Goal: Information Seeking & Learning: Learn about a topic

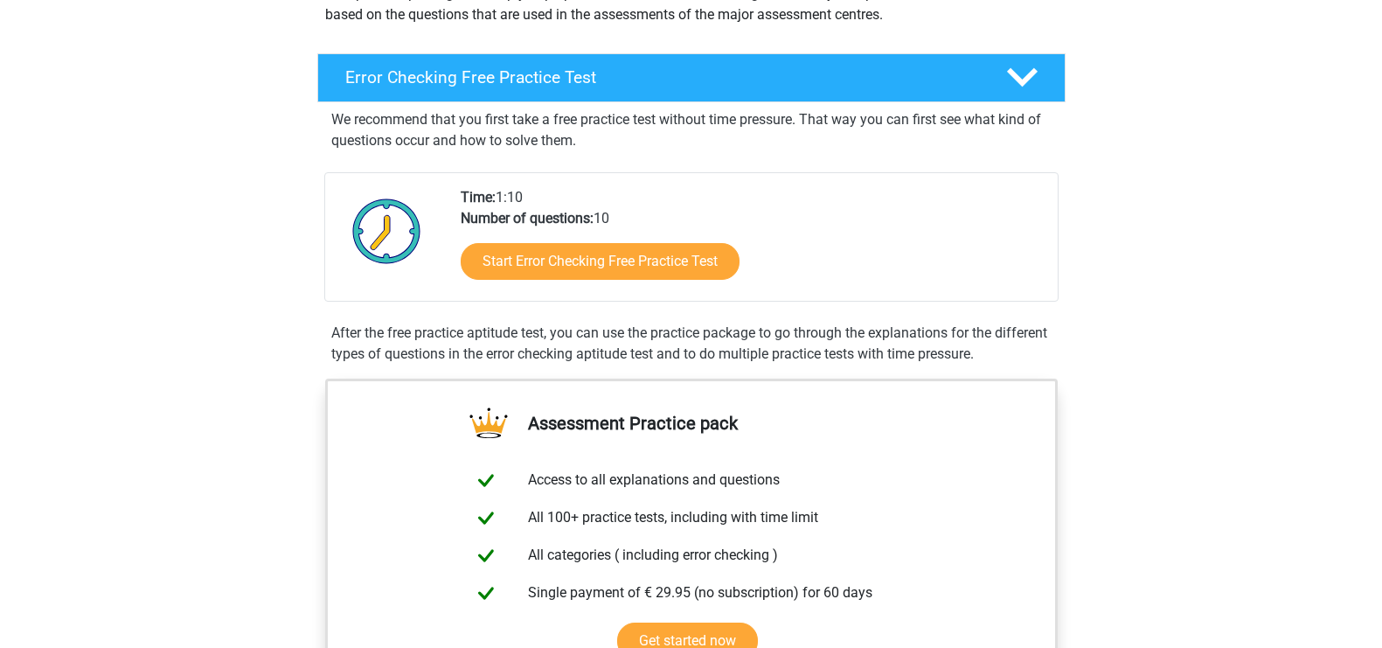
scroll to position [248, 0]
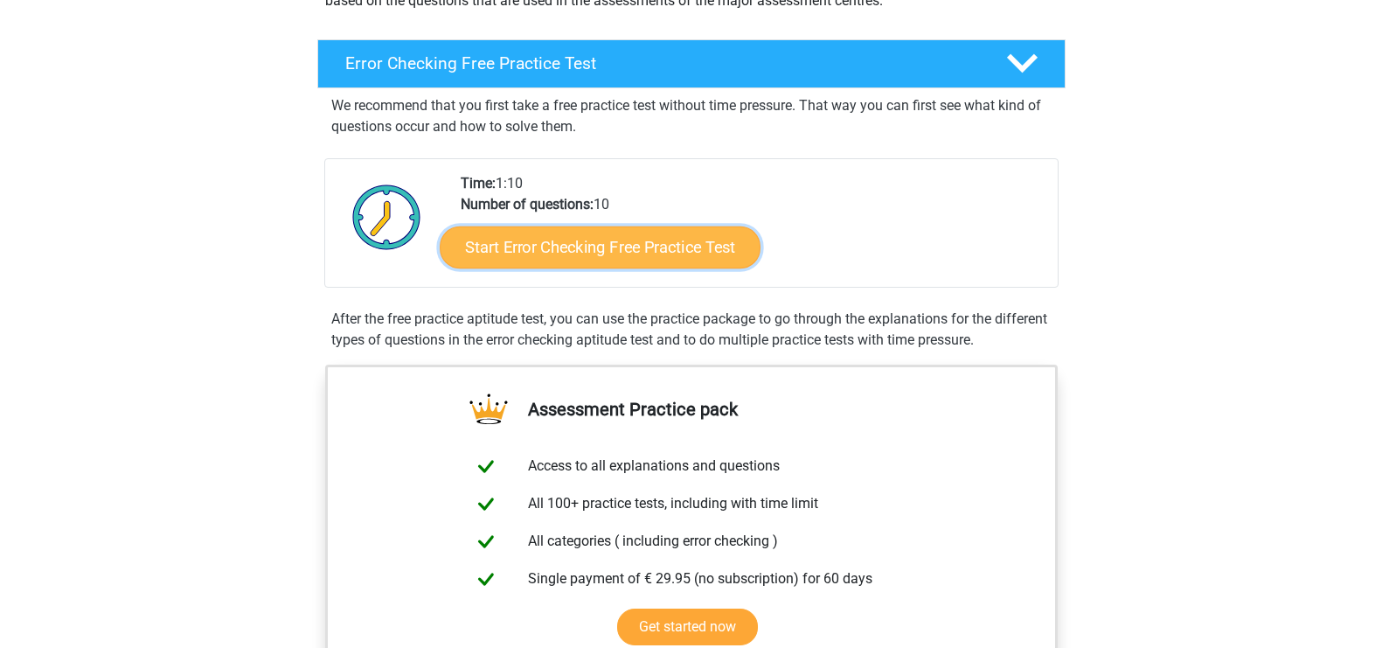
click at [572, 242] on link "Start Error Checking Free Practice Test" at bounding box center [600, 247] width 321 height 42
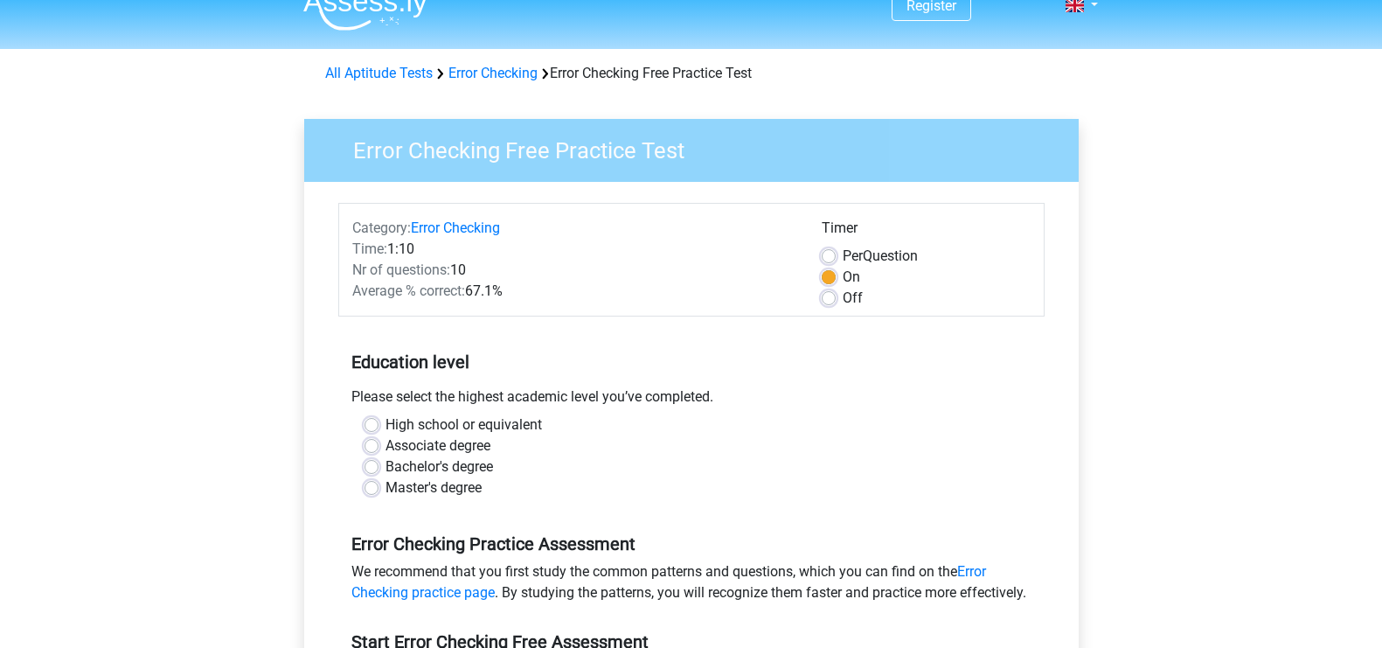
scroll to position [44, 0]
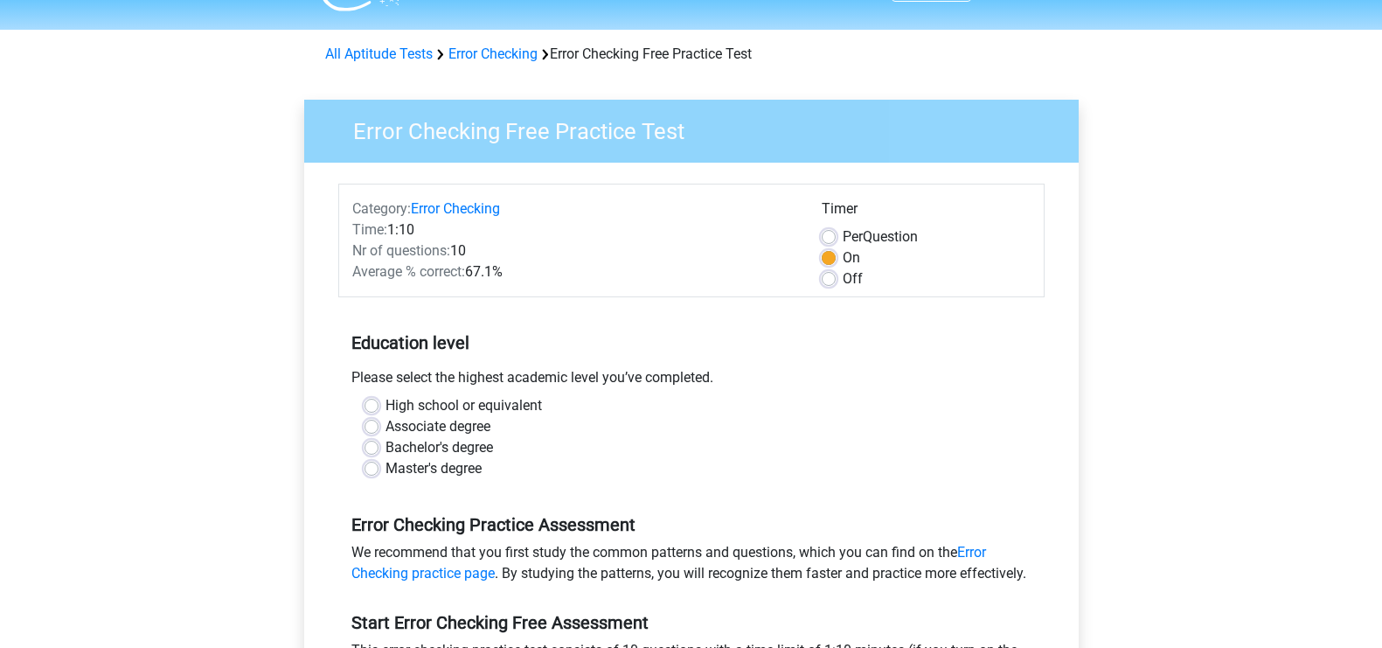
click at [842, 236] on label "Per Question" at bounding box center [879, 236] width 75 height 21
click at [831, 236] on input "Per Question" at bounding box center [829, 234] width 14 height 17
radio input "true"
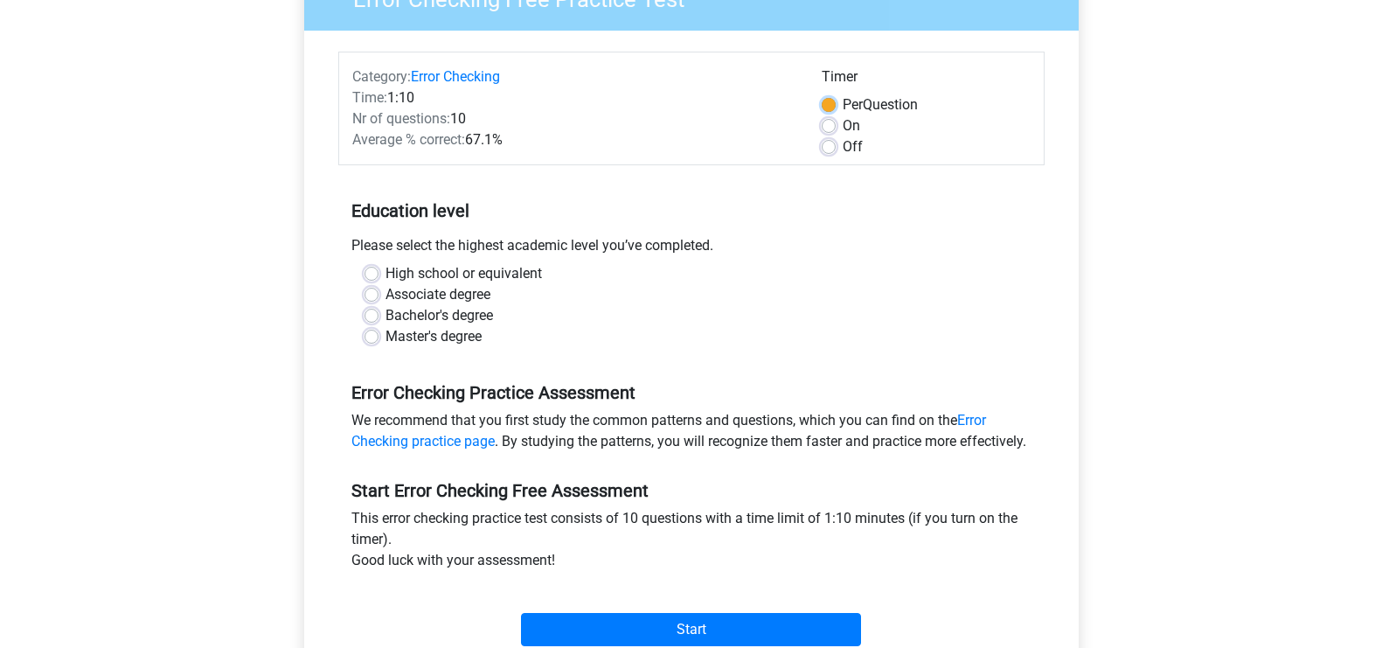
scroll to position [219, 0]
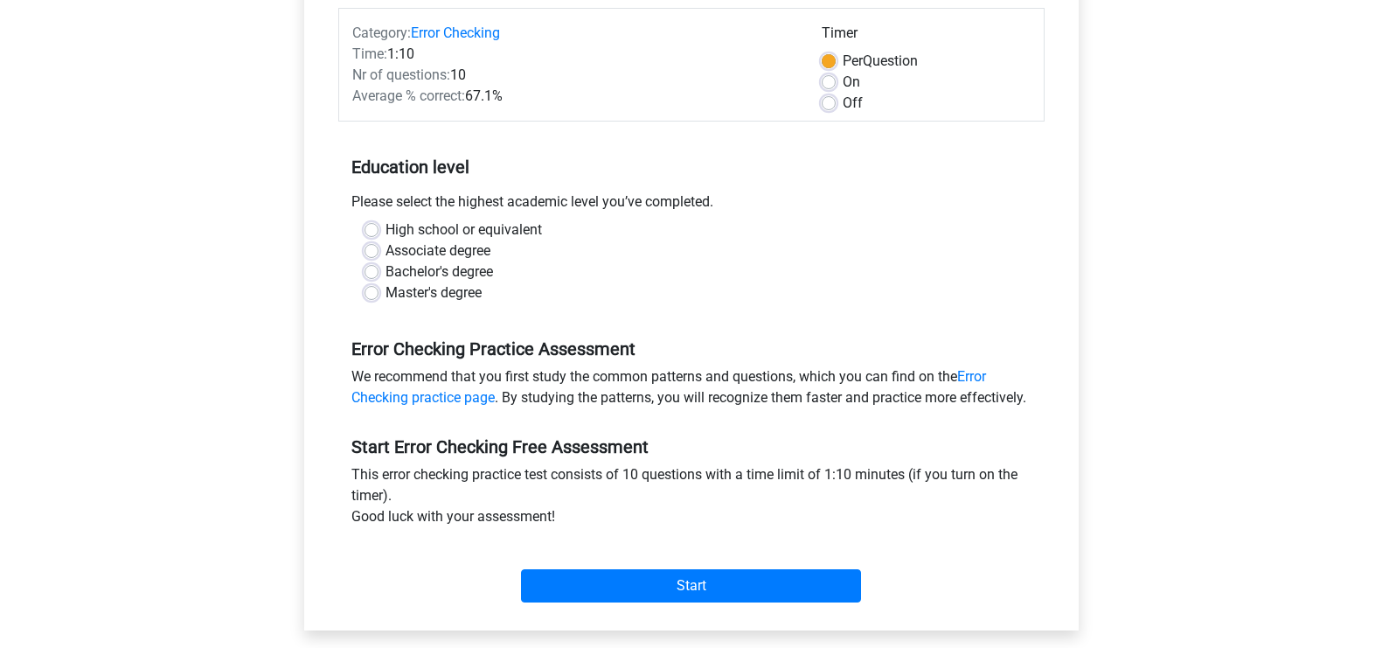
click at [385, 269] on label "Bachelor's degree" at bounding box center [438, 271] width 107 height 21
click at [371, 269] on input "Bachelor's degree" at bounding box center [371, 269] width 14 height 17
radio input "true"
click at [977, 372] on link "Error Checking practice page" at bounding box center [668, 387] width 634 height 38
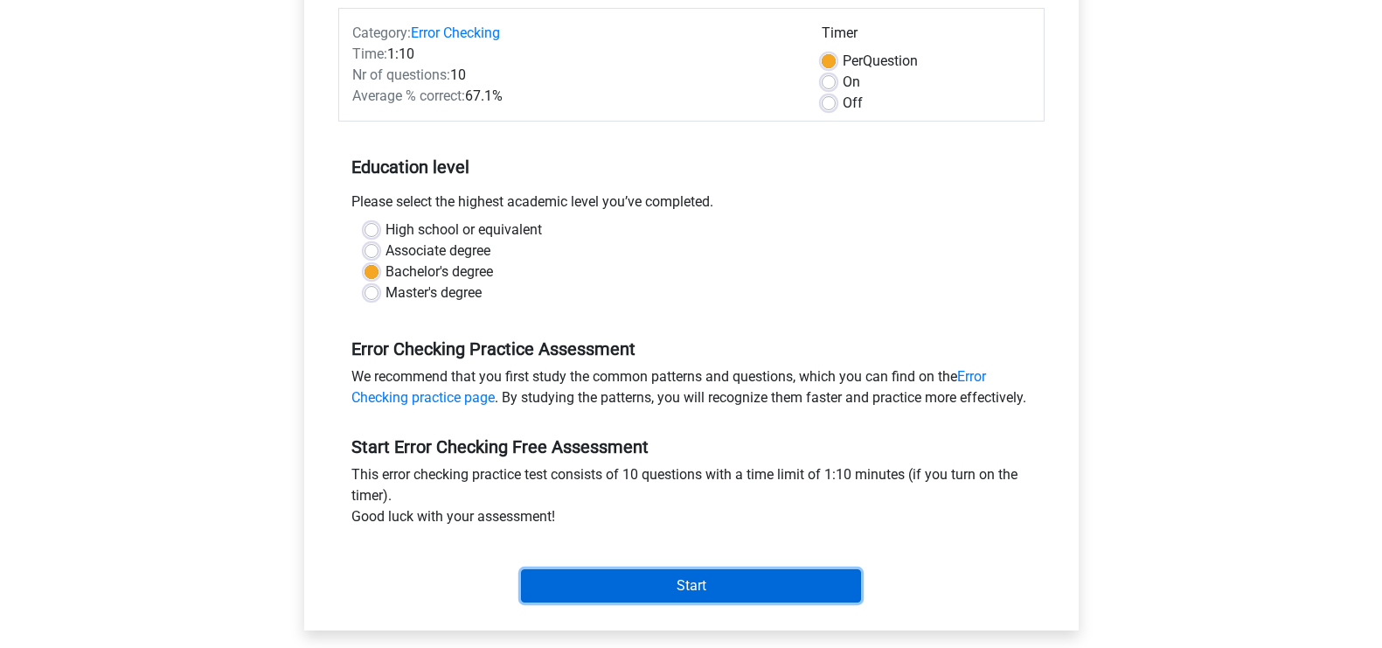
click at [679, 602] on input "Start" at bounding box center [691, 585] width 340 height 33
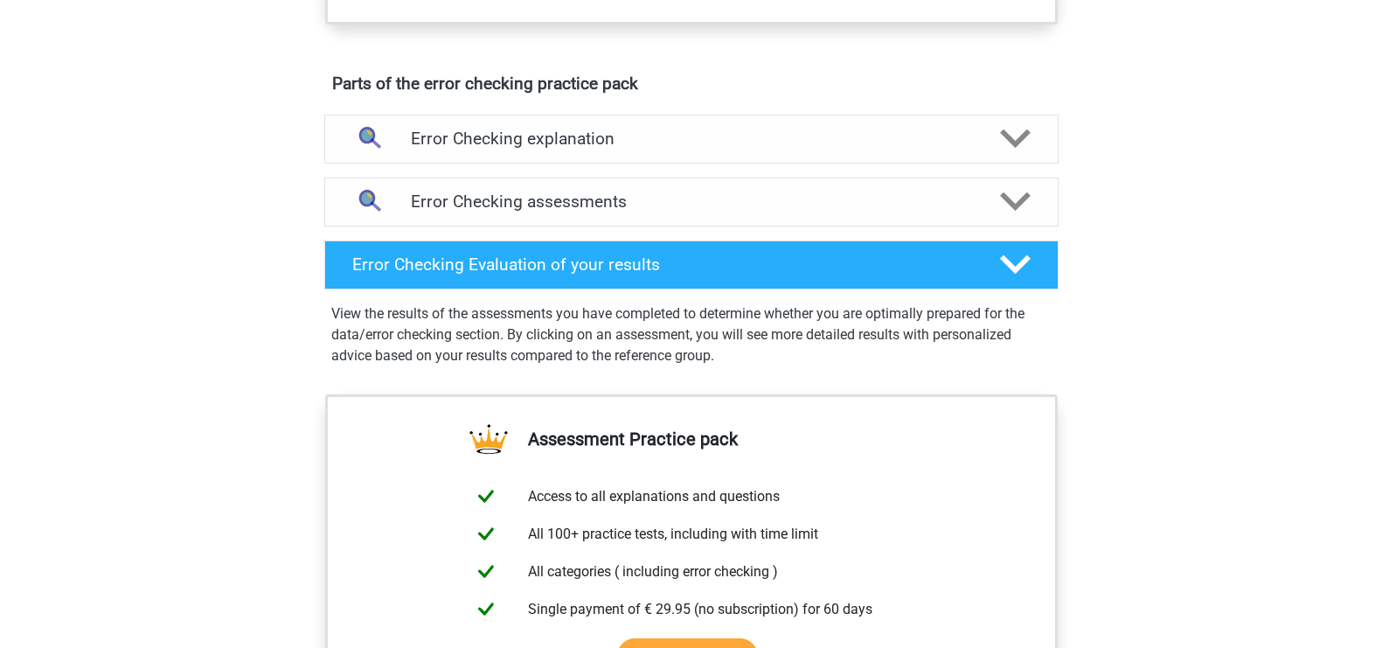
scroll to position [918, 0]
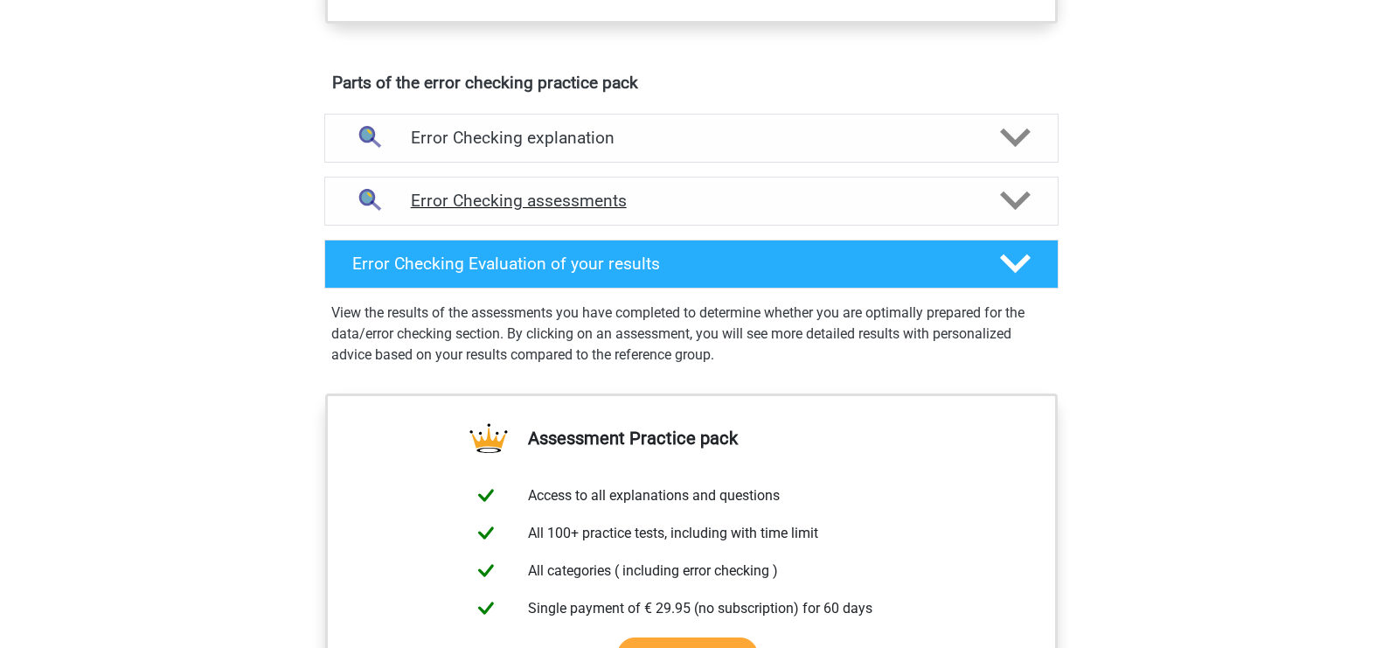
click at [1020, 205] on icon at bounding box center [1015, 200] width 31 height 31
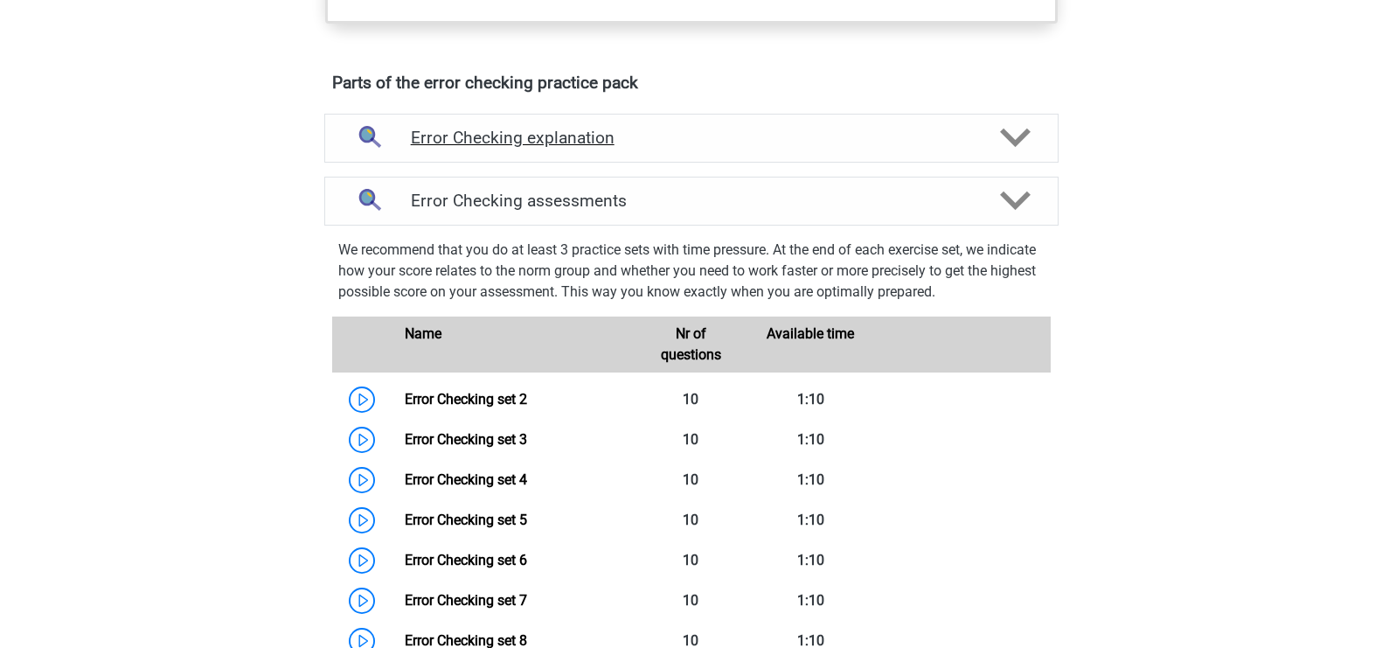
click at [1014, 142] on polygon at bounding box center [1015, 137] width 31 height 19
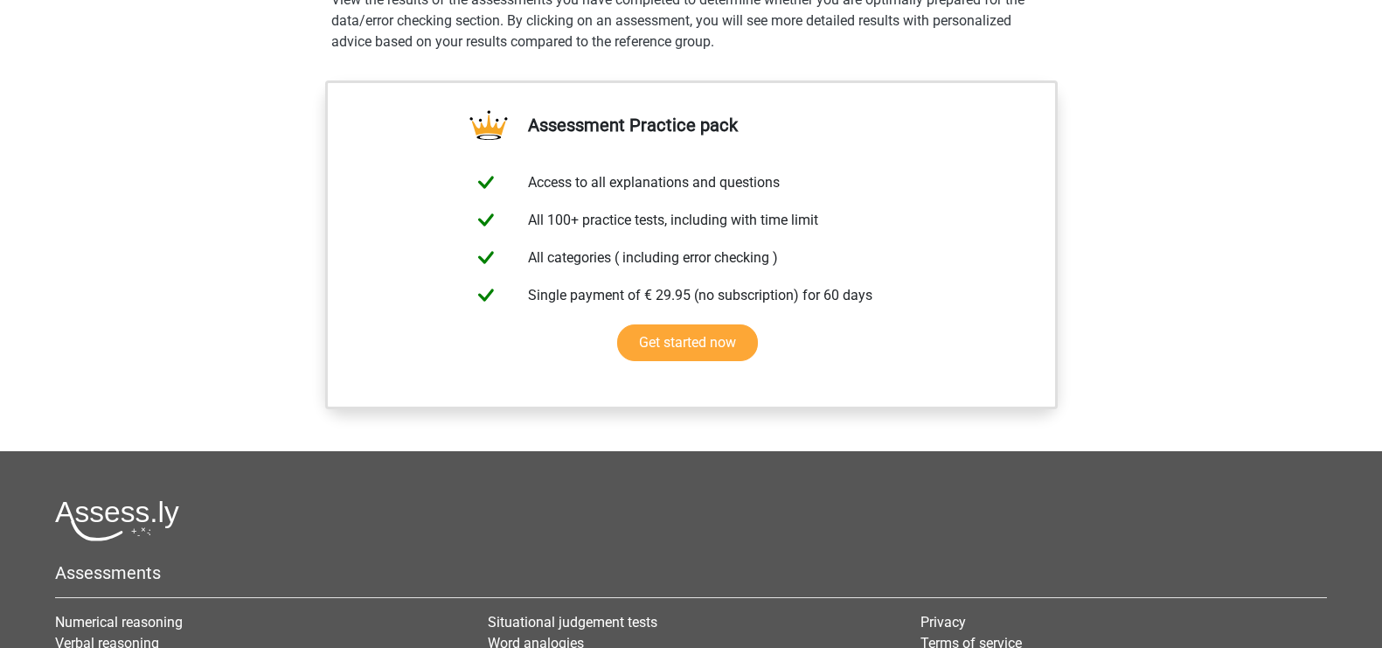
scroll to position [2506, 0]
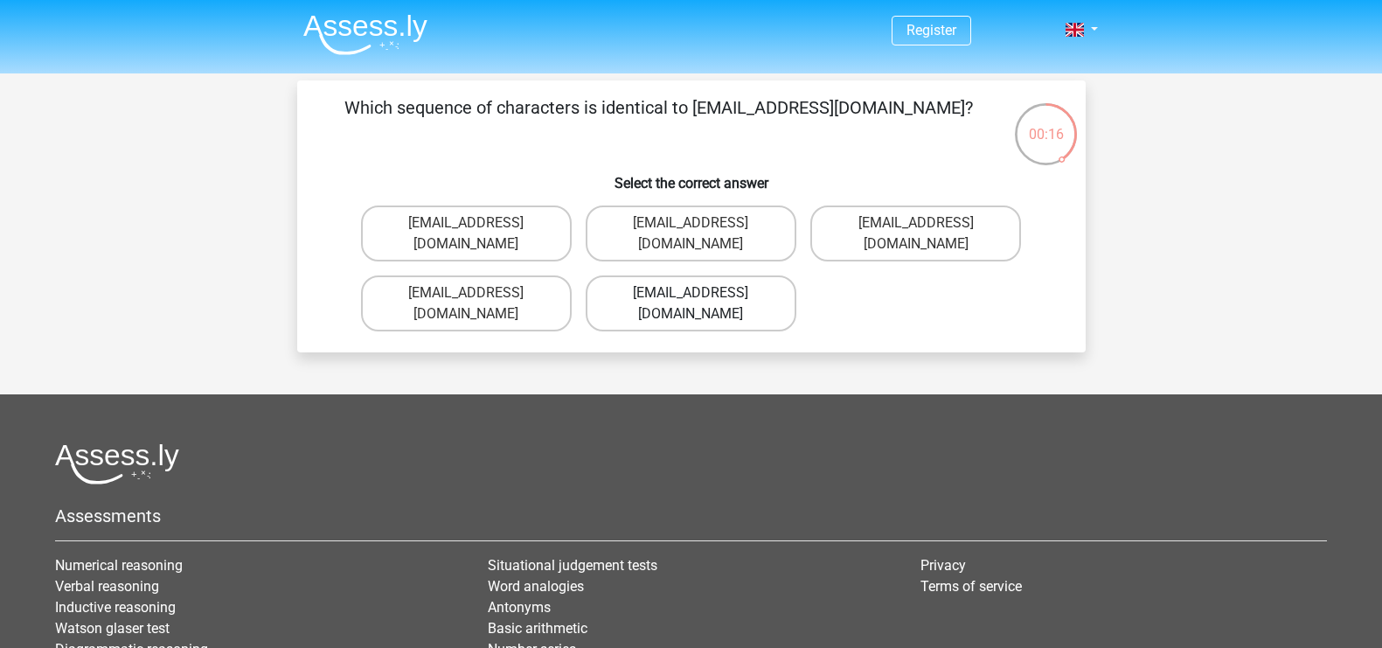
click at [655, 275] on label "Evie_Meade@jointmail.com.uk" at bounding box center [691, 303] width 211 height 56
click at [690, 293] on input "Evie_Meade@jointmail.com.uk" at bounding box center [695, 298] width 11 height 11
radio input "true"
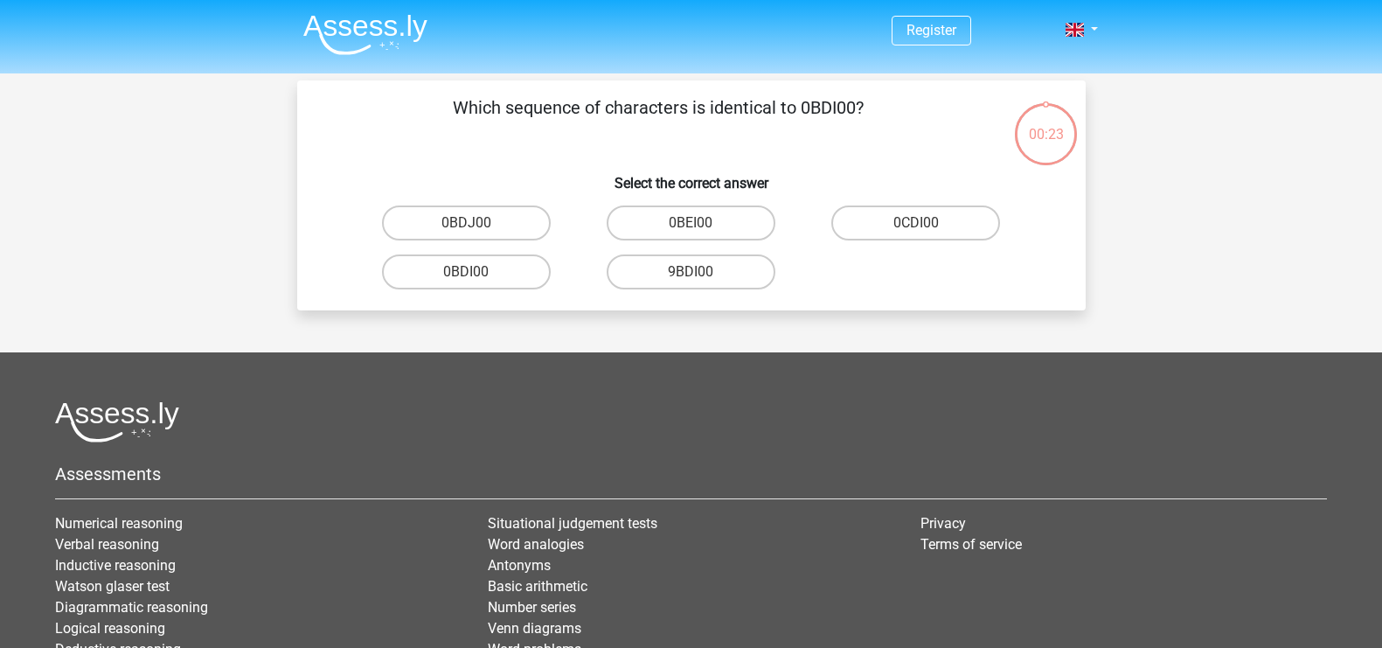
scroll to position [80, 0]
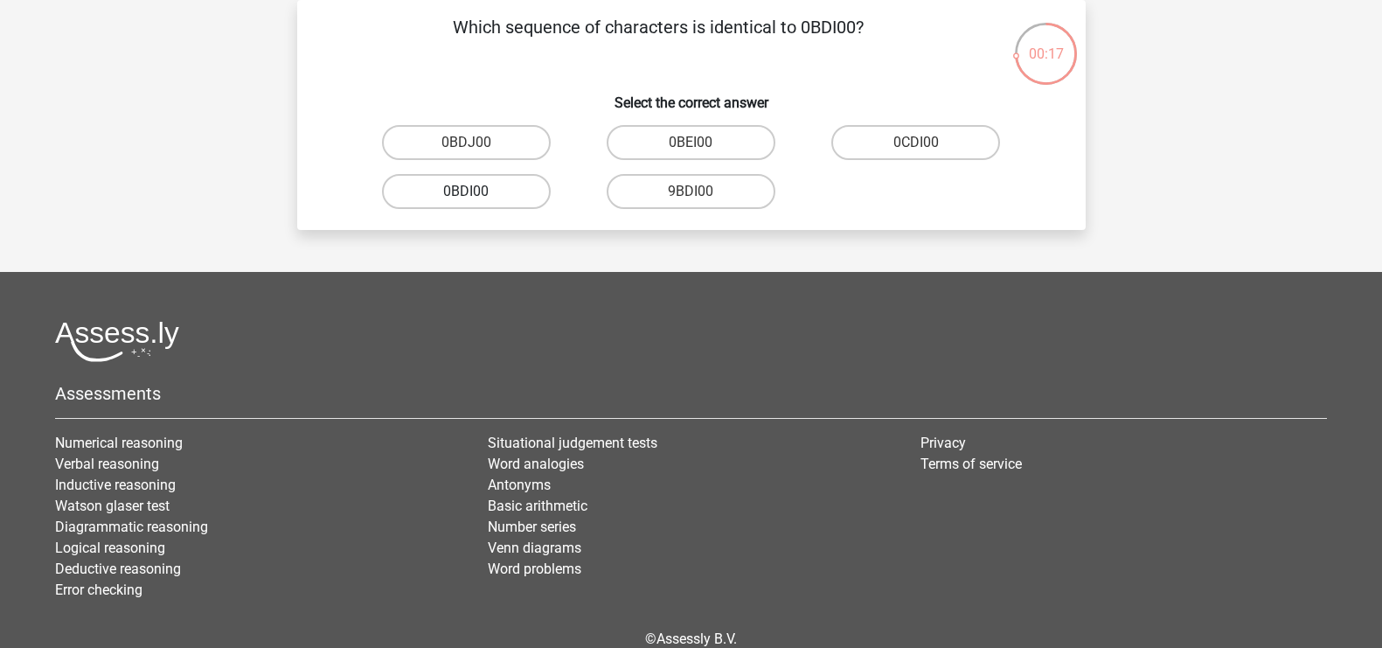
click at [457, 197] on label "0BDI00" at bounding box center [466, 191] width 169 height 35
click at [466, 197] on input "0BDI00" at bounding box center [471, 196] width 11 height 11
radio input "true"
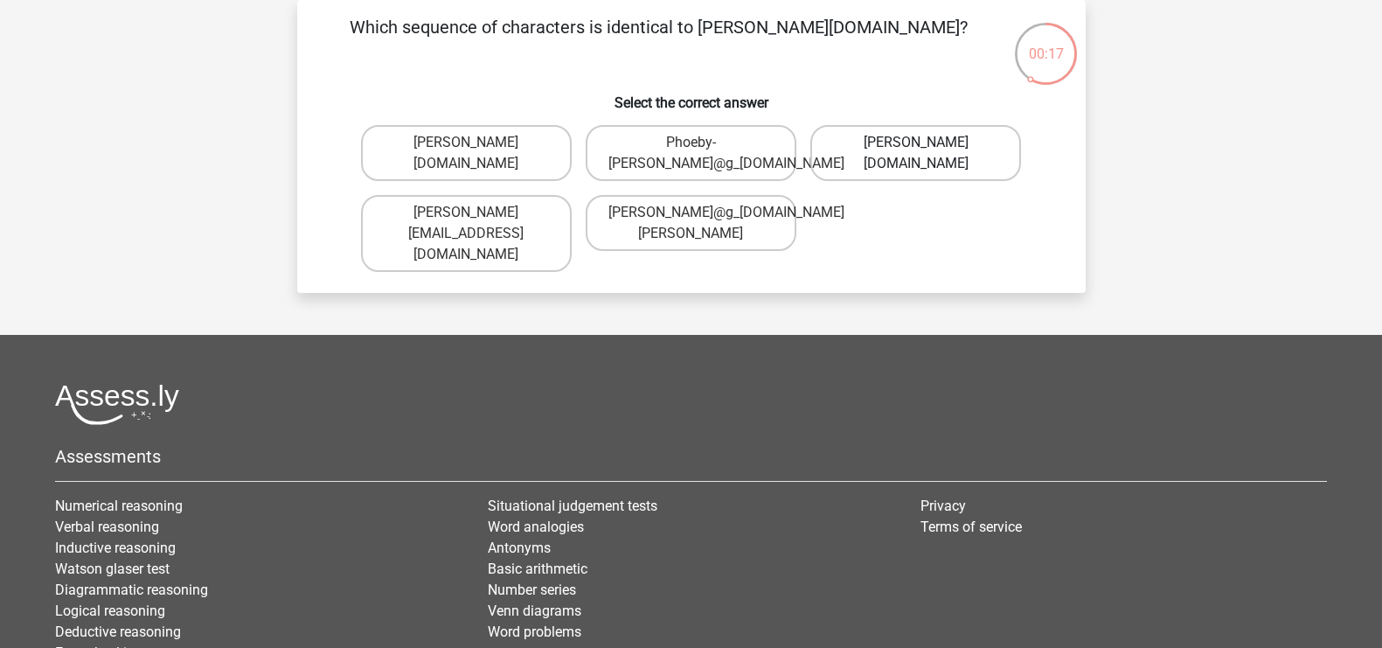
click at [876, 155] on label "Phoebe-Patterson@g_mail.gr" at bounding box center [915, 153] width 211 height 56
click at [916, 154] on input "Phoebe-Patterson@g_mail.gr" at bounding box center [921, 147] width 11 height 11
radio input "true"
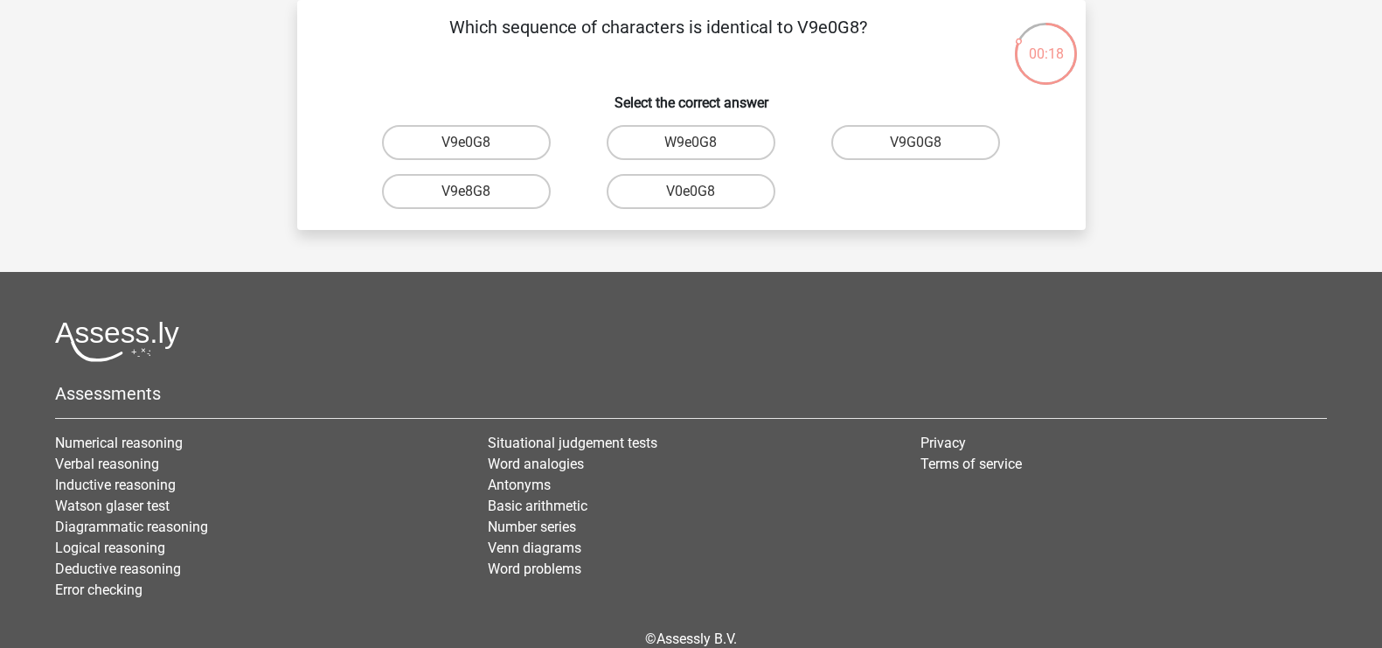
click at [468, 143] on input "V9e0G8" at bounding box center [471, 147] width 11 height 11
radio input "true"
click at [471, 140] on label "91051S" at bounding box center [466, 142] width 169 height 35
click at [471, 142] on input "91051S" at bounding box center [471, 147] width 11 height 11
radio input "true"
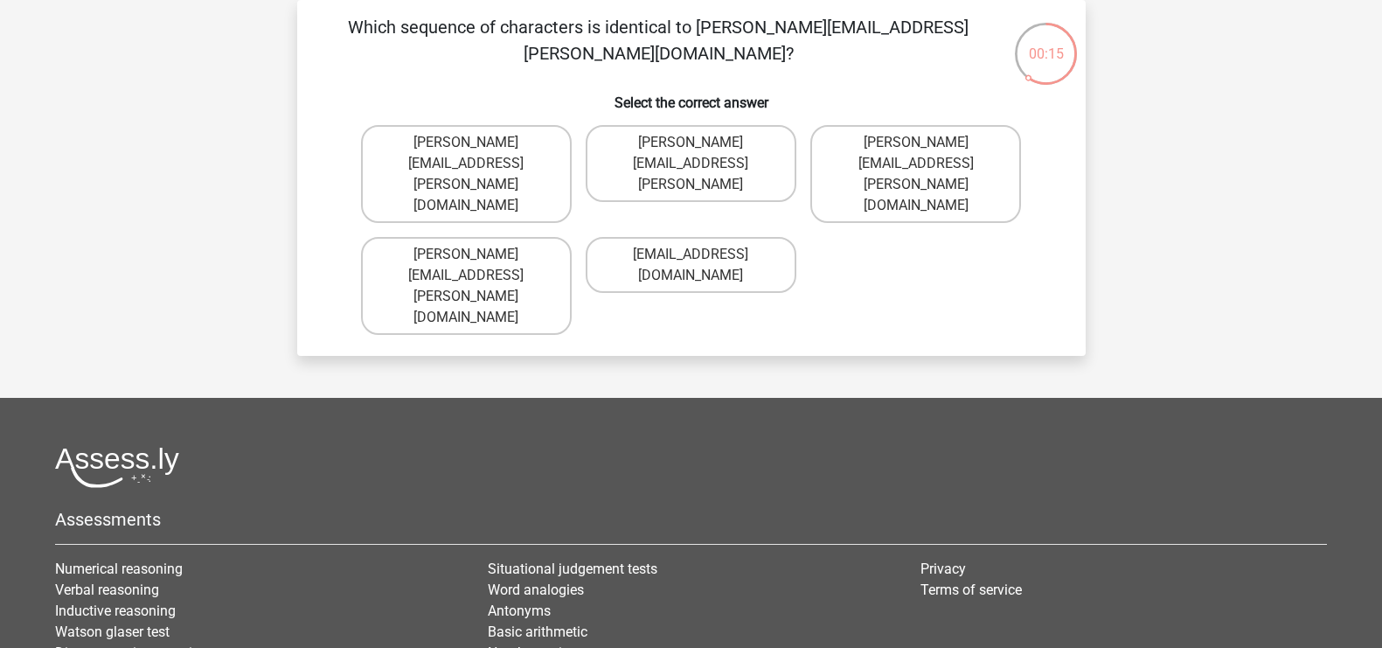
click at [472, 254] on input "Connor.Paterson@mailme.com" at bounding box center [471, 259] width 11 height 11
radio input "true"
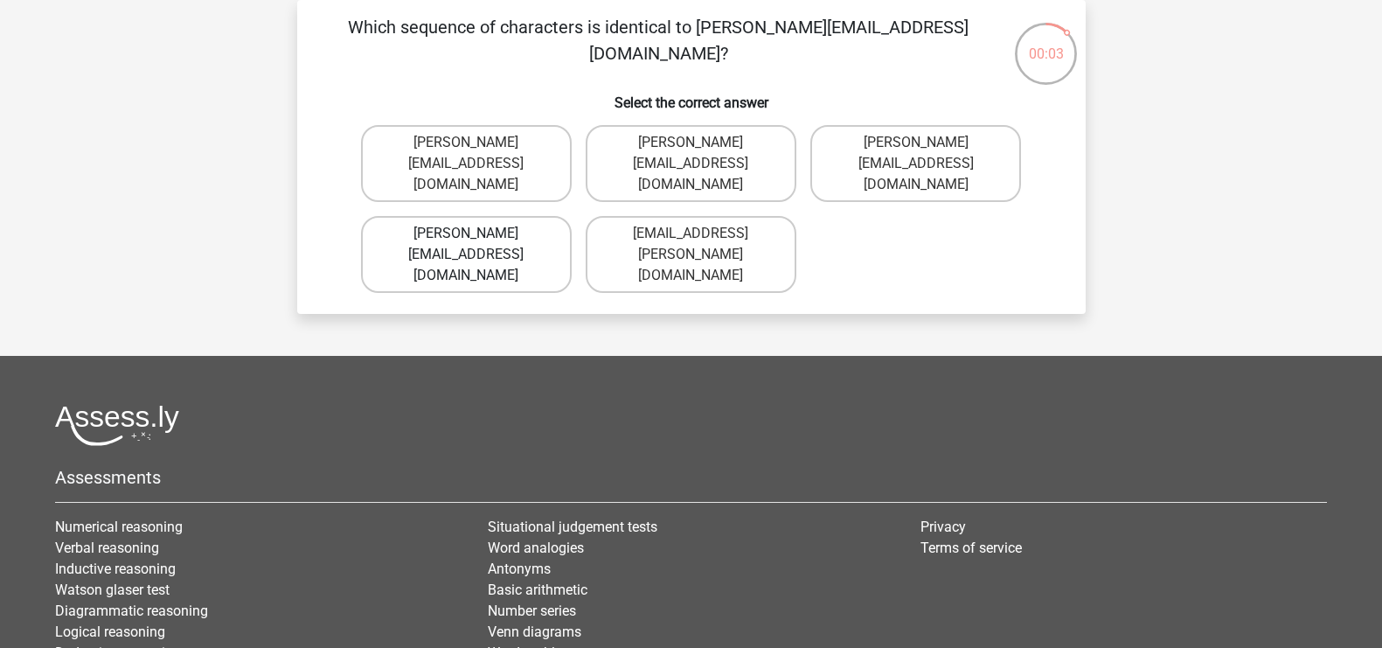
click at [479, 218] on label "Ava-Carroll@memail.uk.com" at bounding box center [466, 254] width 211 height 77
click at [477, 233] on input "Ava-Carroll@memail.uk.com" at bounding box center [471, 238] width 11 height 11
radio input "true"
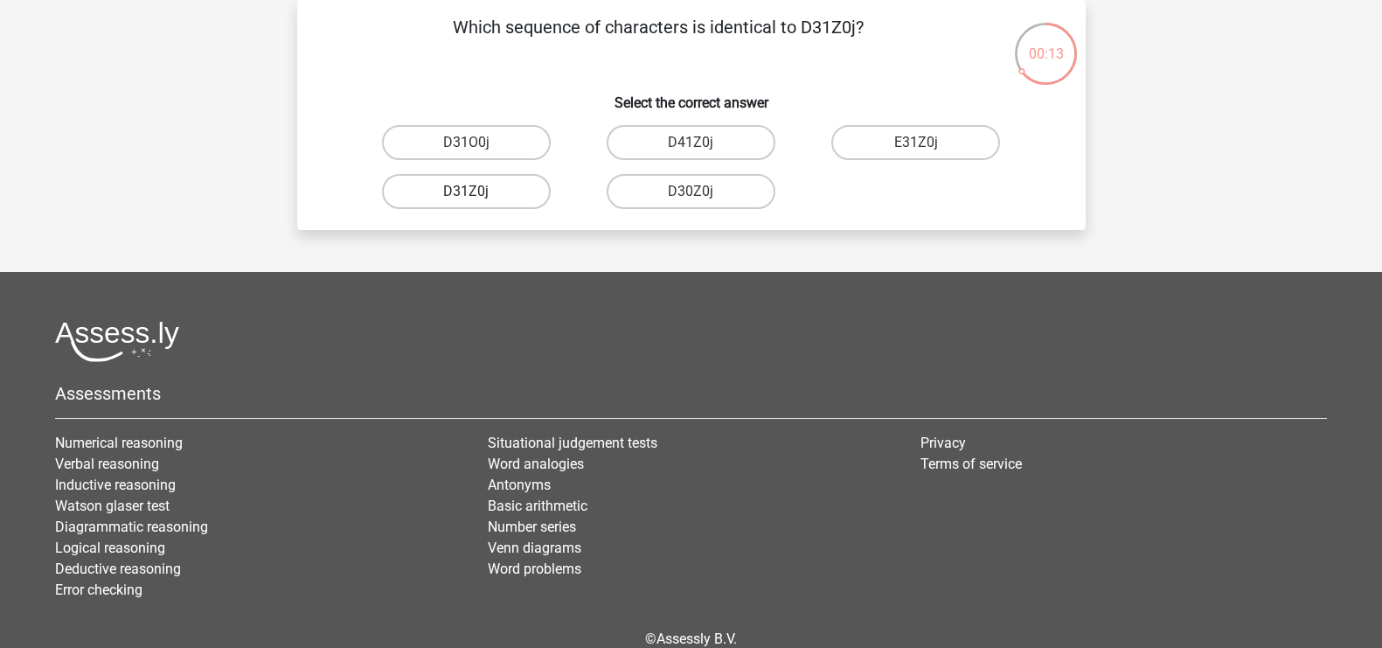
click at [476, 190] on label "D31Z0j" at bounding box center [466, 191] width 169 height 35
click at [476, 191] on input "D31Z0j" at bounding box center [471, 196] width 11 height 11
radio input "true"
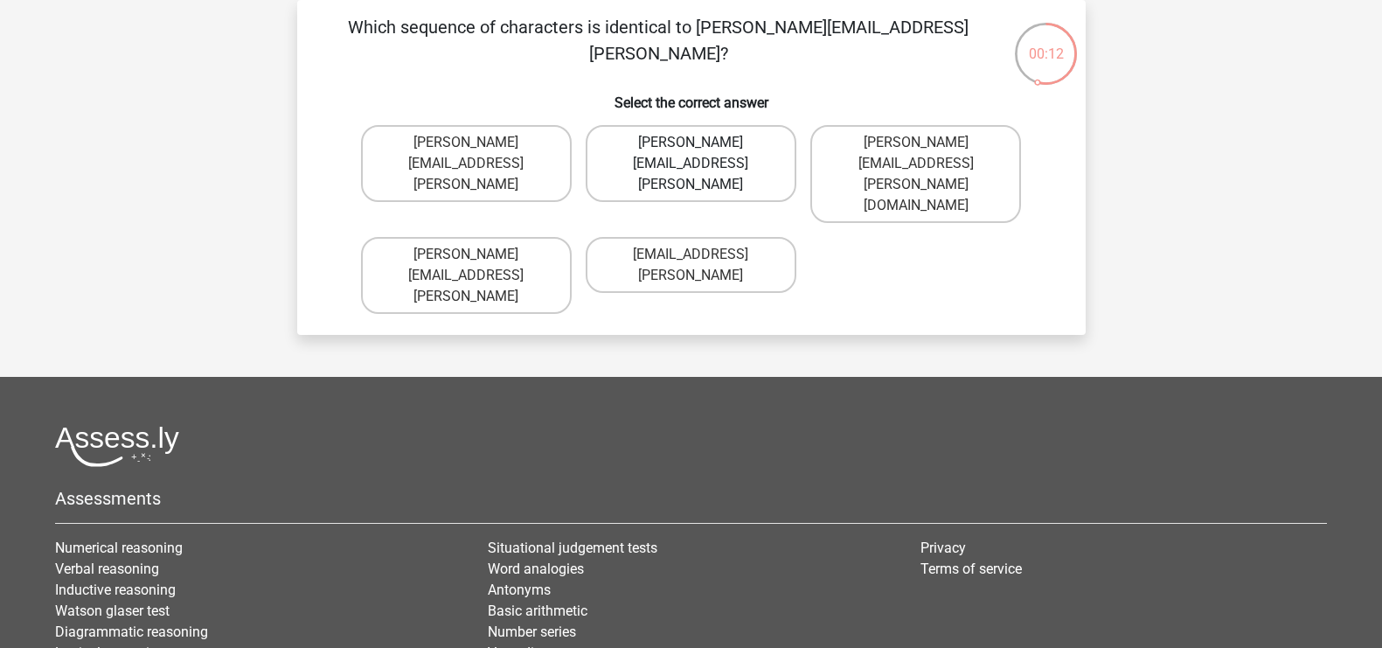
click at [703, 135] on label "Arthur.Bradley@mailme.coo" at bounding box center [691, 163] width 211 height 77
click at [702, 142] on input "Arthur.Bradley@mailme.coo" at bounding box center [695, 147] width 11 height 11
radio input "true"
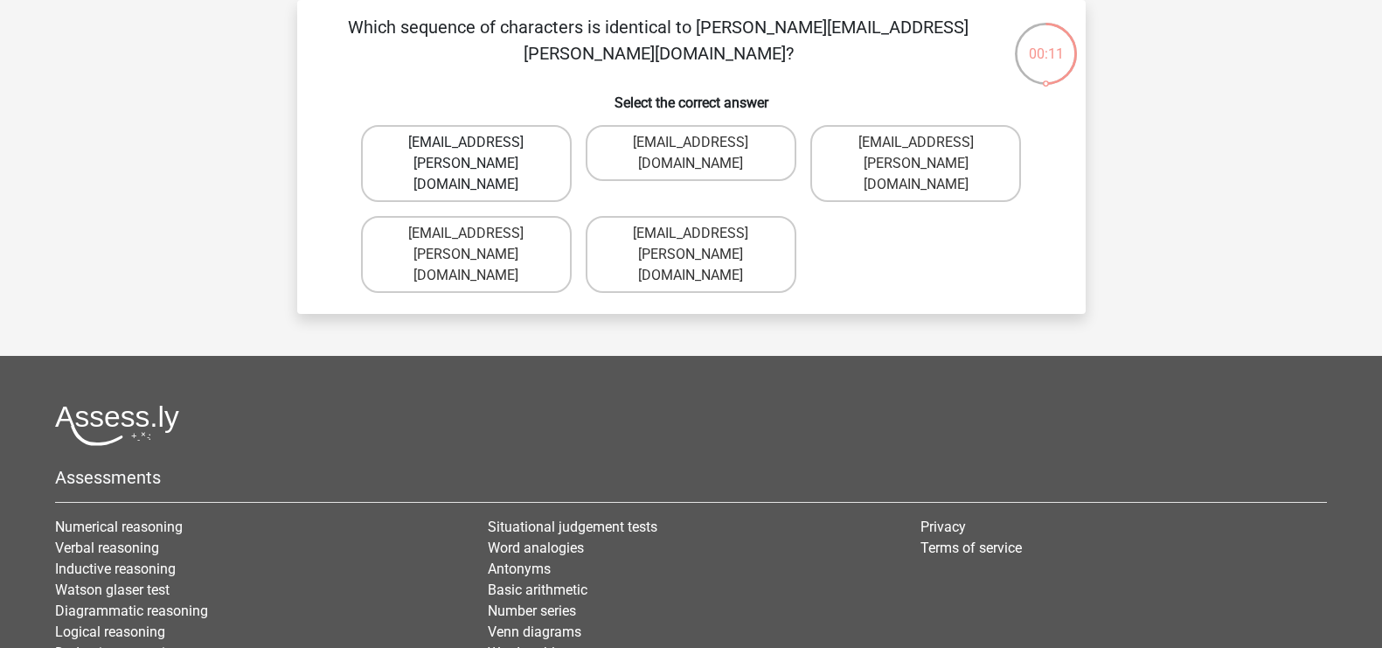
click at [482, 147] on label "Theo+Sadler@Gmail.uk.com" at bounding box center [466, 163] width 211 height 77
click at [477, 147] on input "Theo+Sadler@Gmail.uk.com" at bounding box center [471, 147] width 11 height 11
radio input "true"
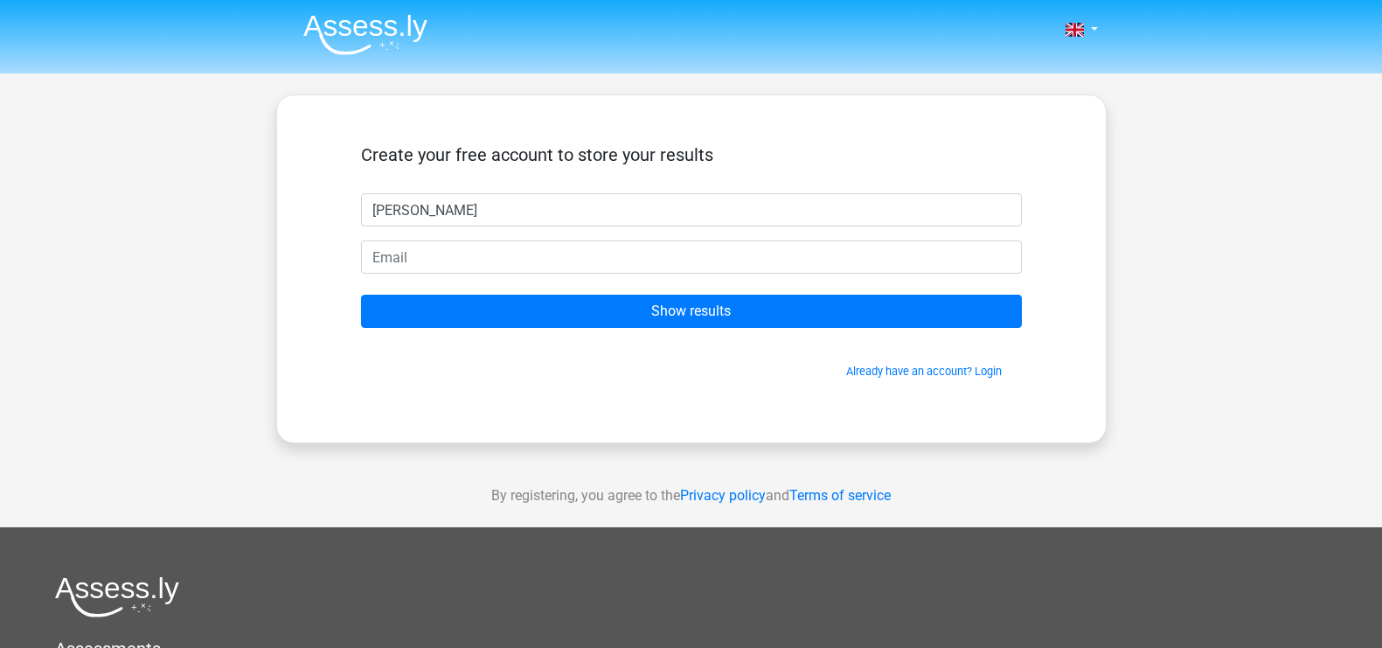
type input "[PERSON_NAME]"
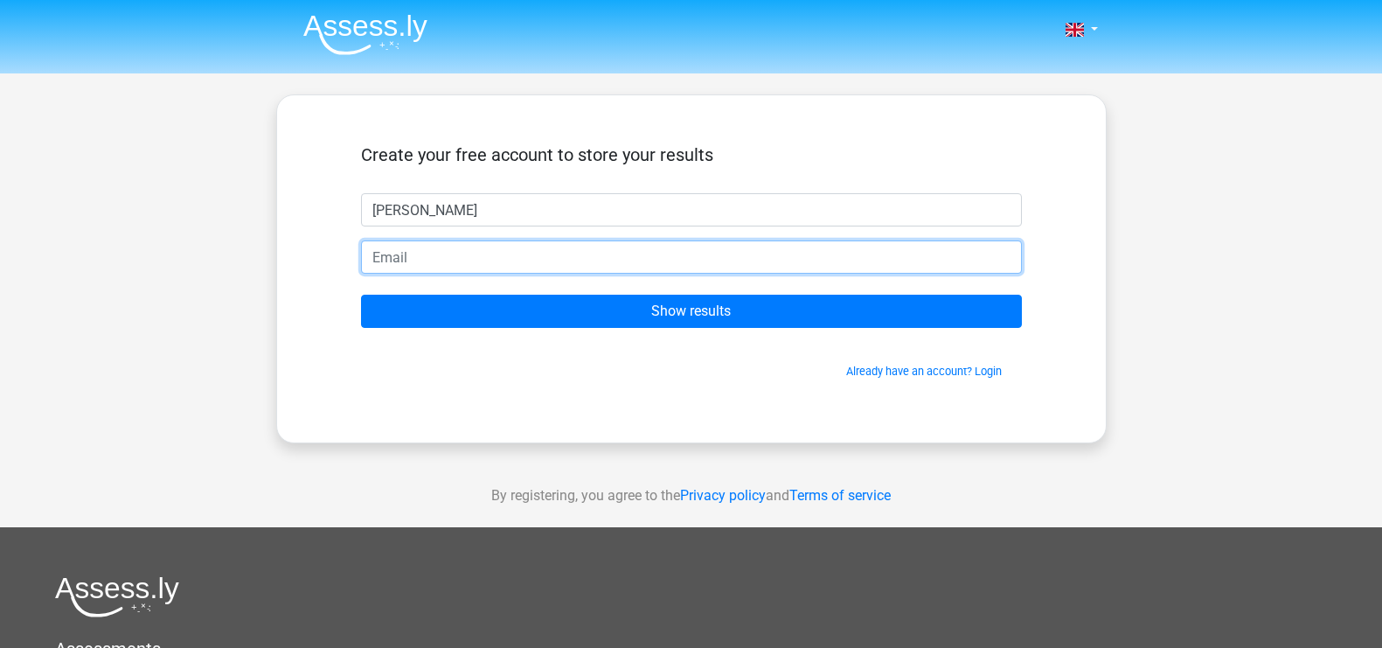
click at [416, 269] on input "email" at bounding box center [691, 256] width 661 height 33
type input "[EMAIL_ADDRESS][DOMAIN_NAME]"
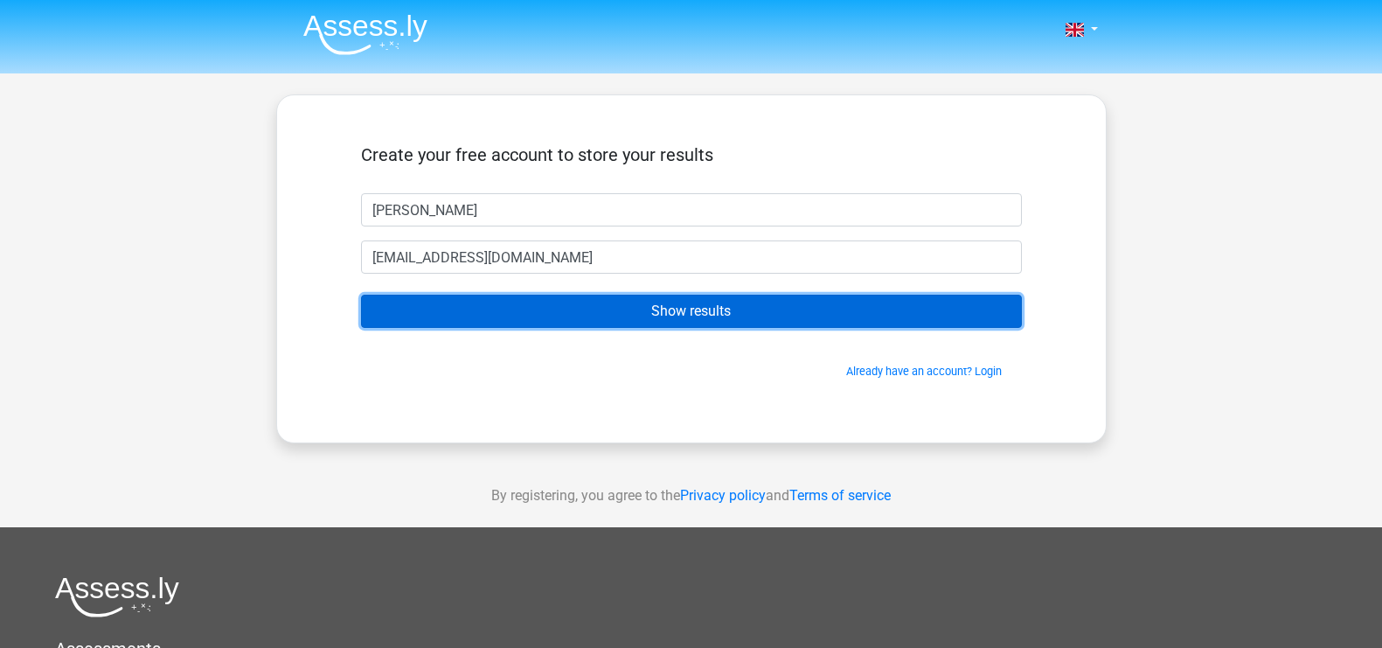
click at [675, 306] on input "Show results" at bounding box center [691, 311] width 661 height 33
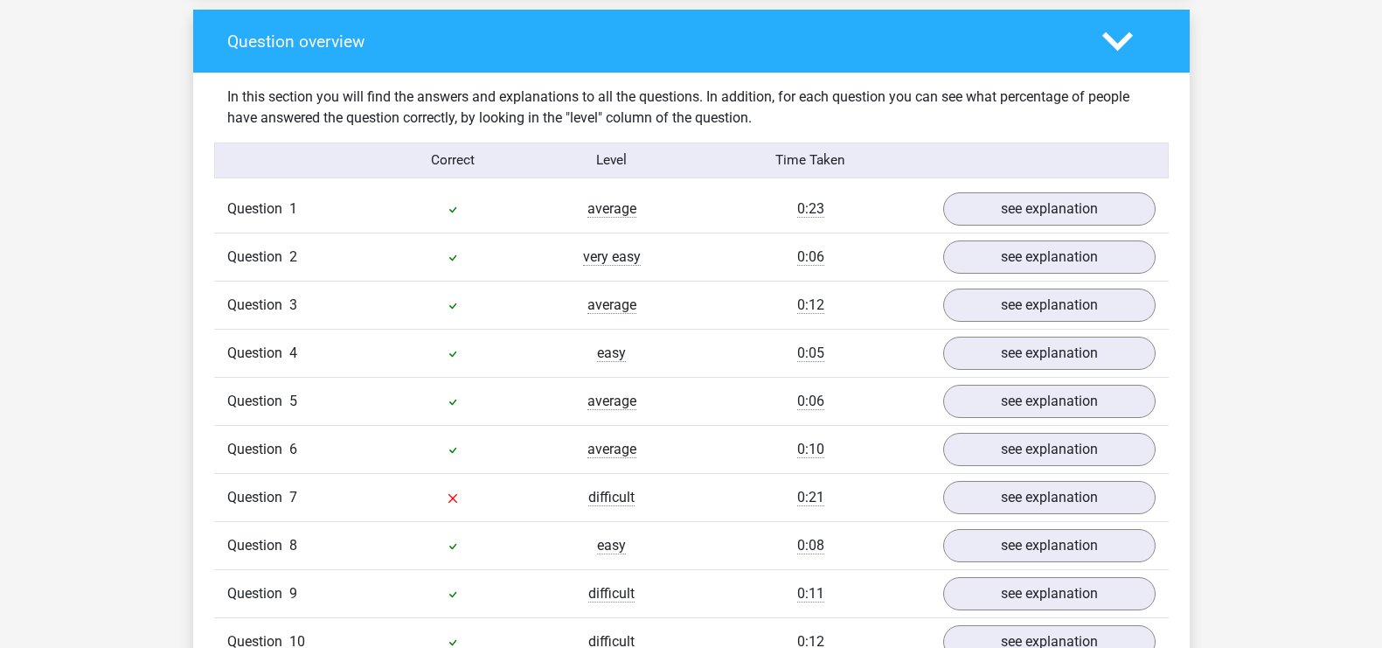
scroll to position [1403, 0]
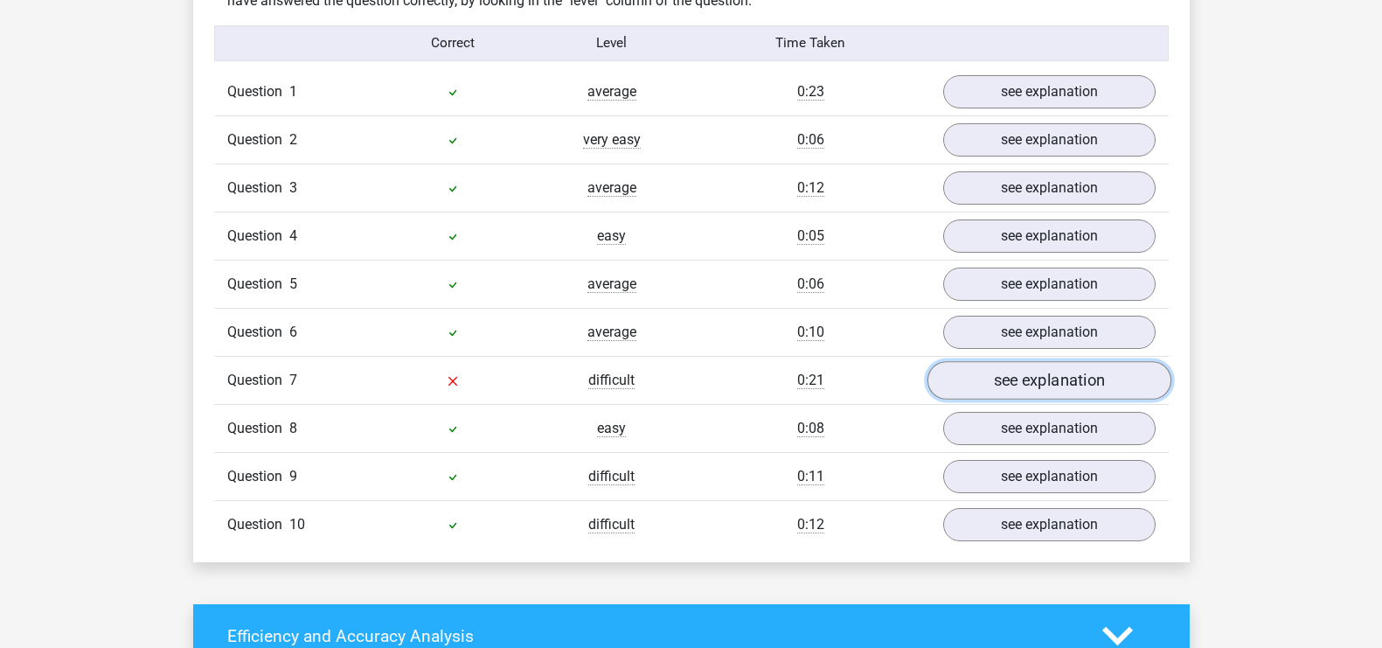
click at [1017, 377] on link "see explanation" at bounding box center [1048, 380] width 244 height 38
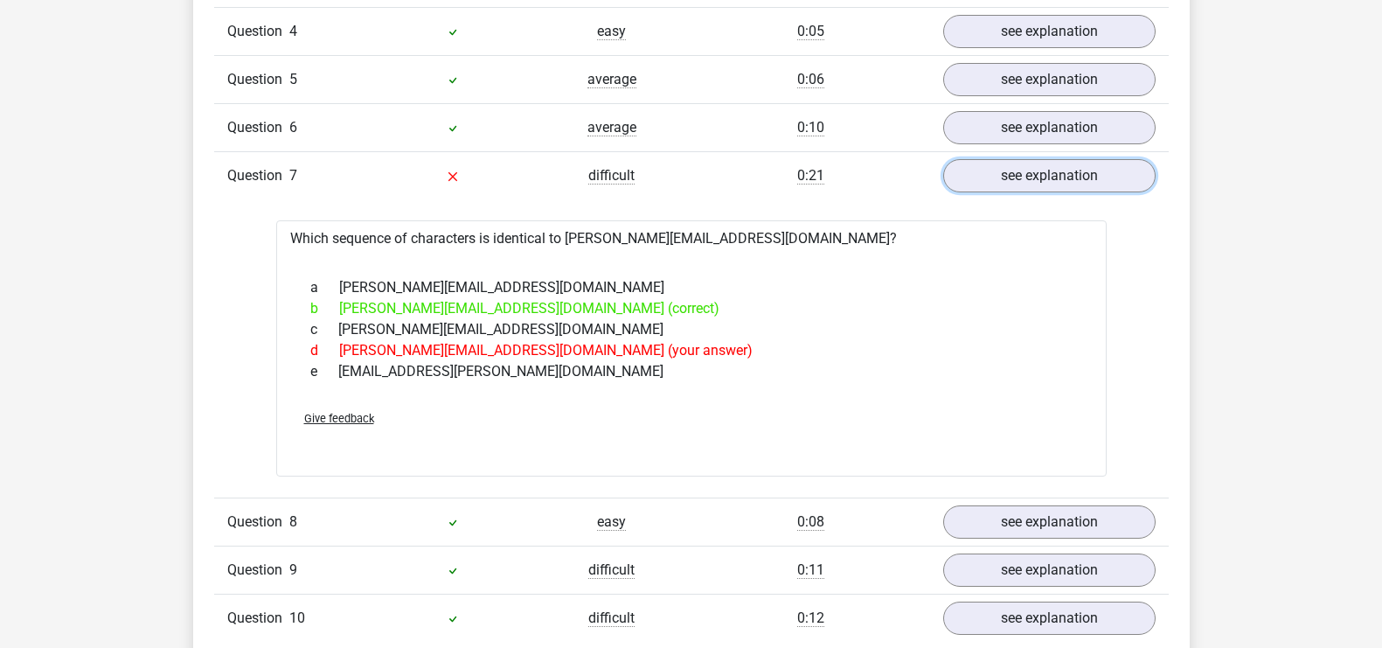
scroll to position [1041, 0]
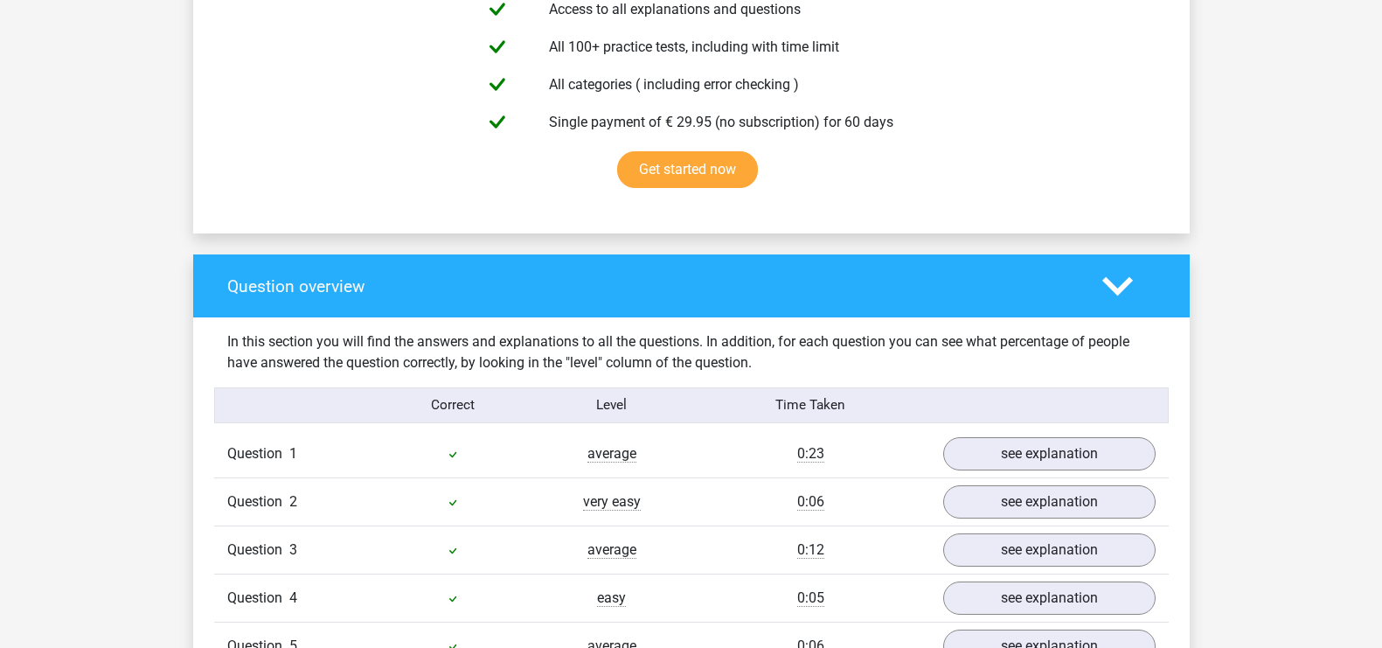
click at [1120, 288] on polygon at bounding box center [1117, 285] width 31 height 19
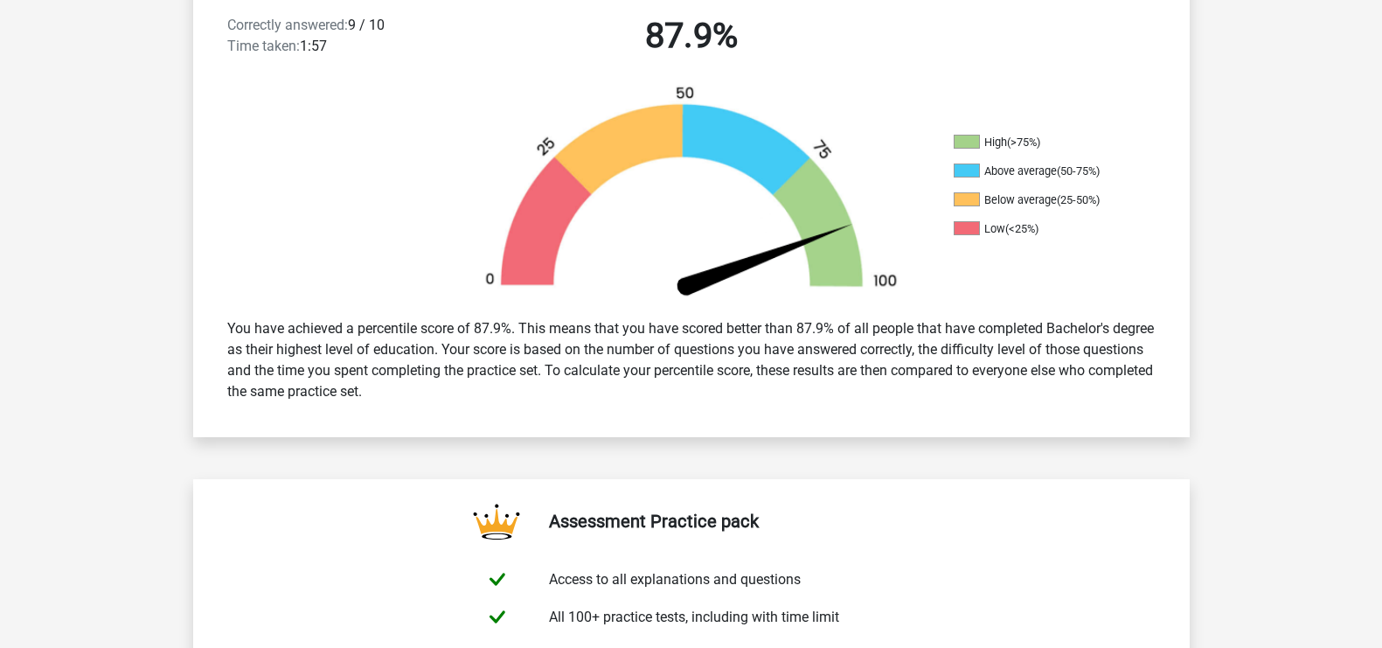
scroll to position [0, 0]
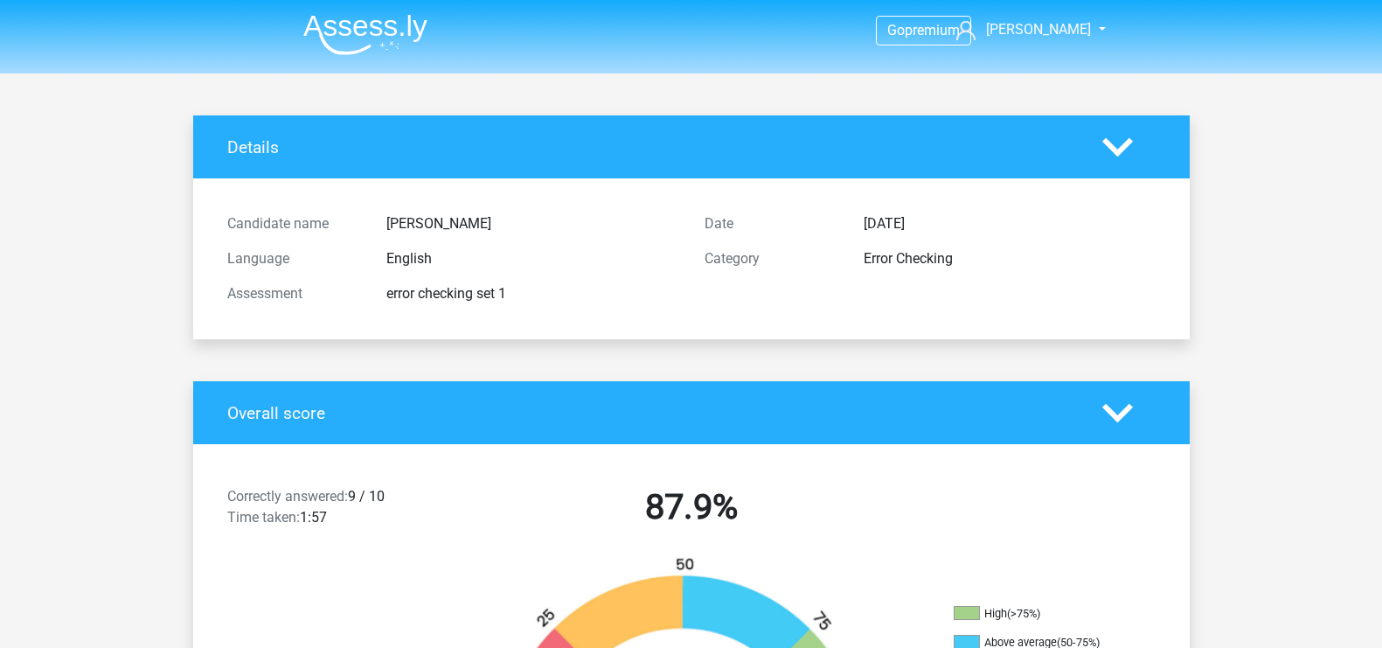
click at [1105, 132] on icon at bounding box center [1117, 147] width 31 height 31
click at [367, 31] on img at bounding box center [365, 34] width 124 height 41
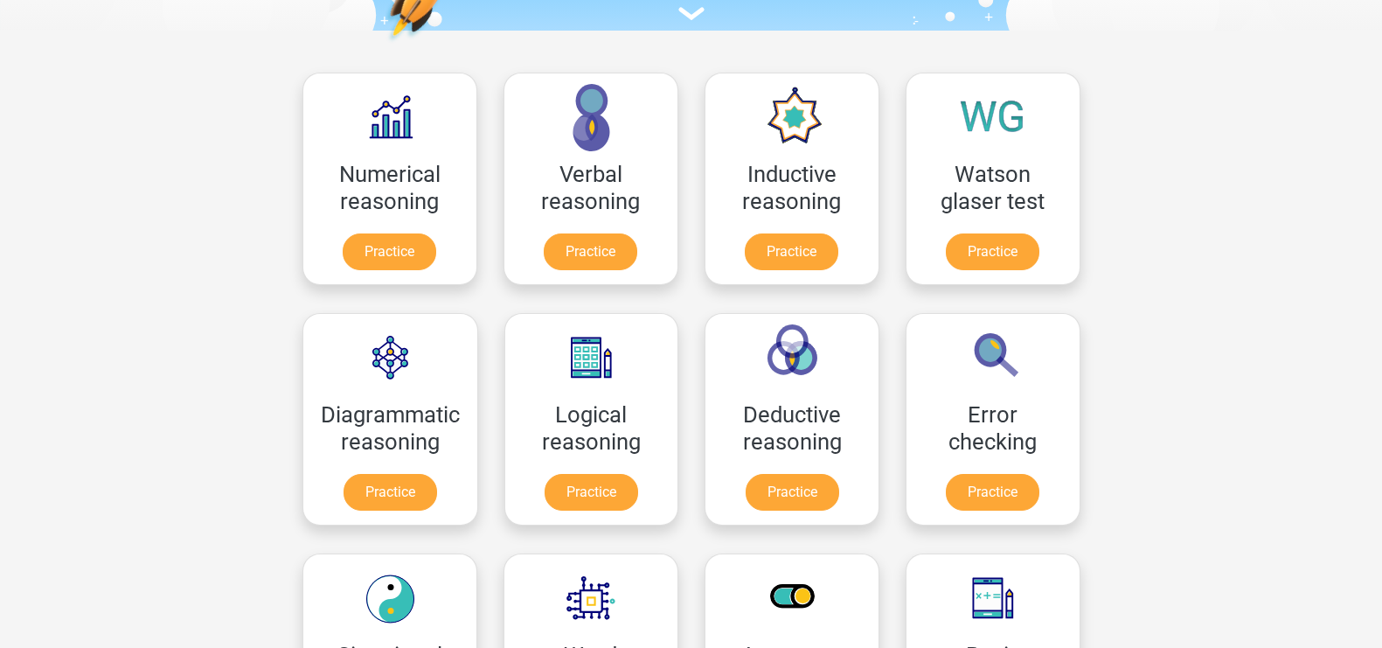
scroll to position [263, 0]
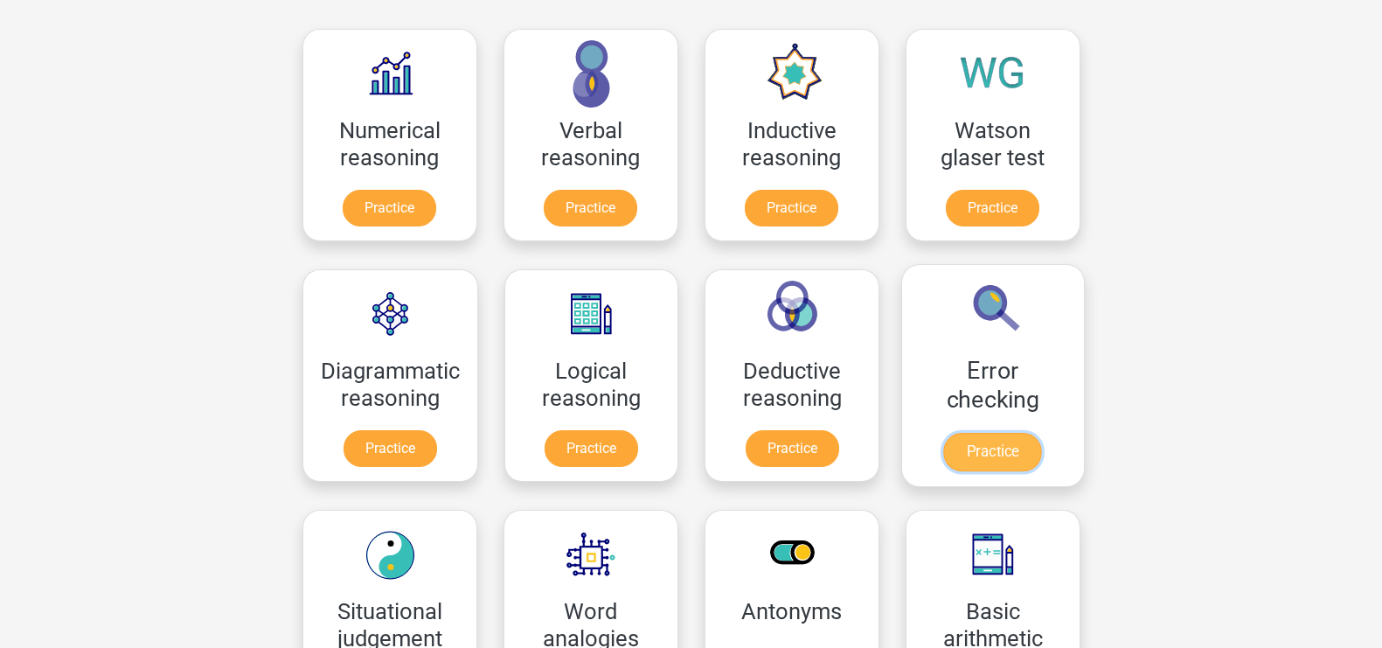
click at [1001, 433] on link "Practice" at bounding box center [992, 452] width 98 height 38
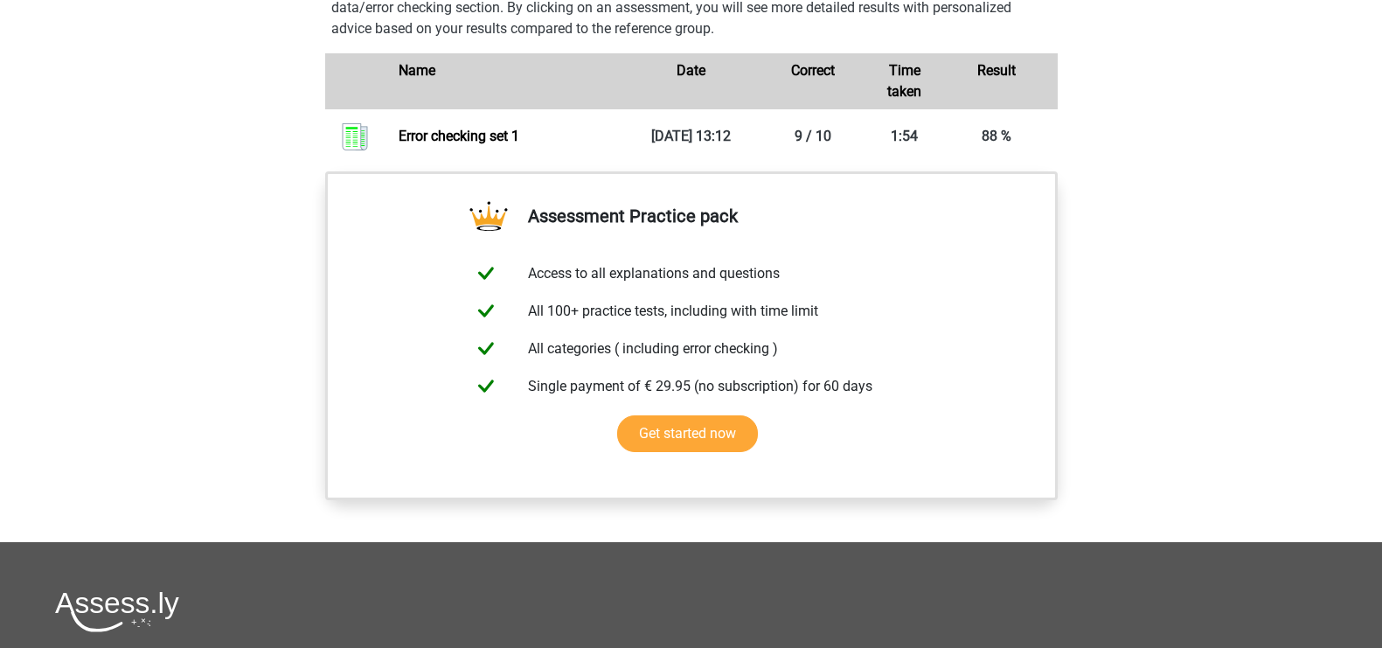
scroll to position [1273, 0]
